Goal: Transaction & Acquisition: Obtain resource

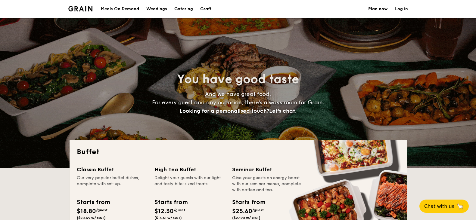
select select
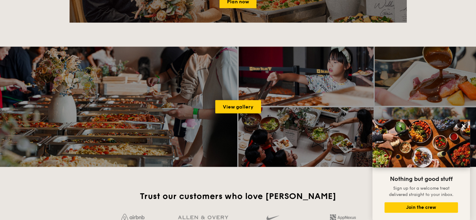
scroll to position [226, 0]
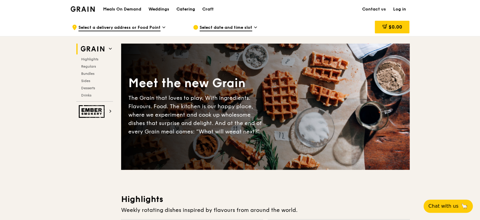
click at [191, 8] on div "Catering" at bounding box center [186, 9] width 19 height 18
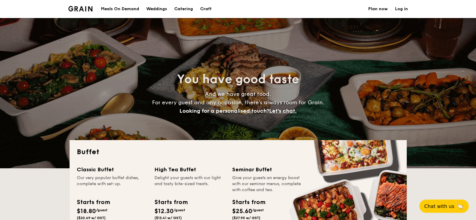
select select
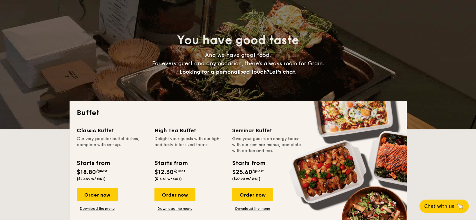
scroll to position [75, 0]
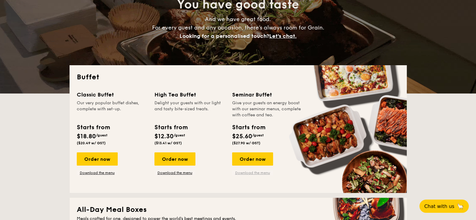
click at [256, 173] on link "Download the menu" at bounding box center [252, 173] width 41 height 5
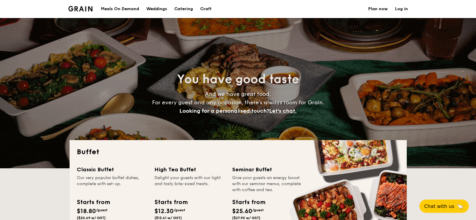
select select
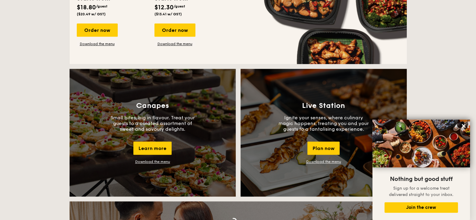
scroll to position [526, 0]
